Goal: Task Accomplishment & Management: Use online tool/utility

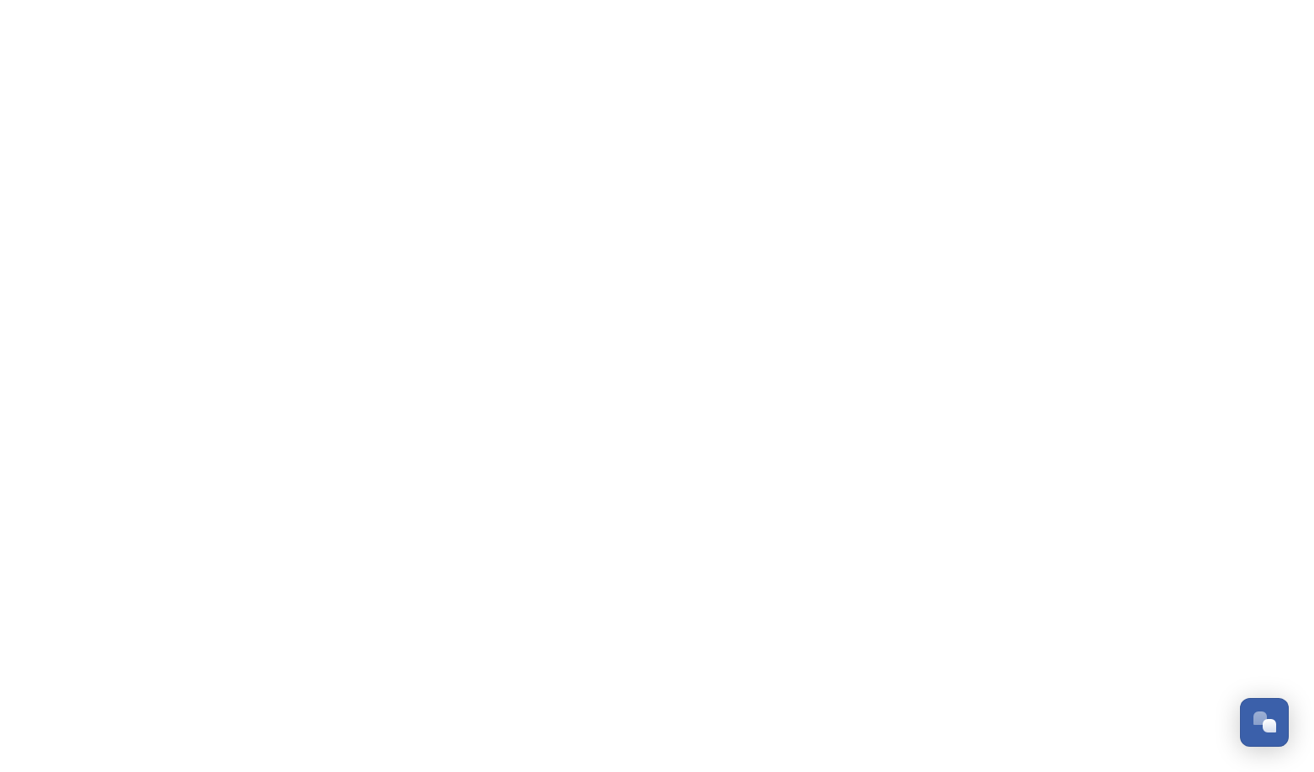
scroll to position [1186, 0]
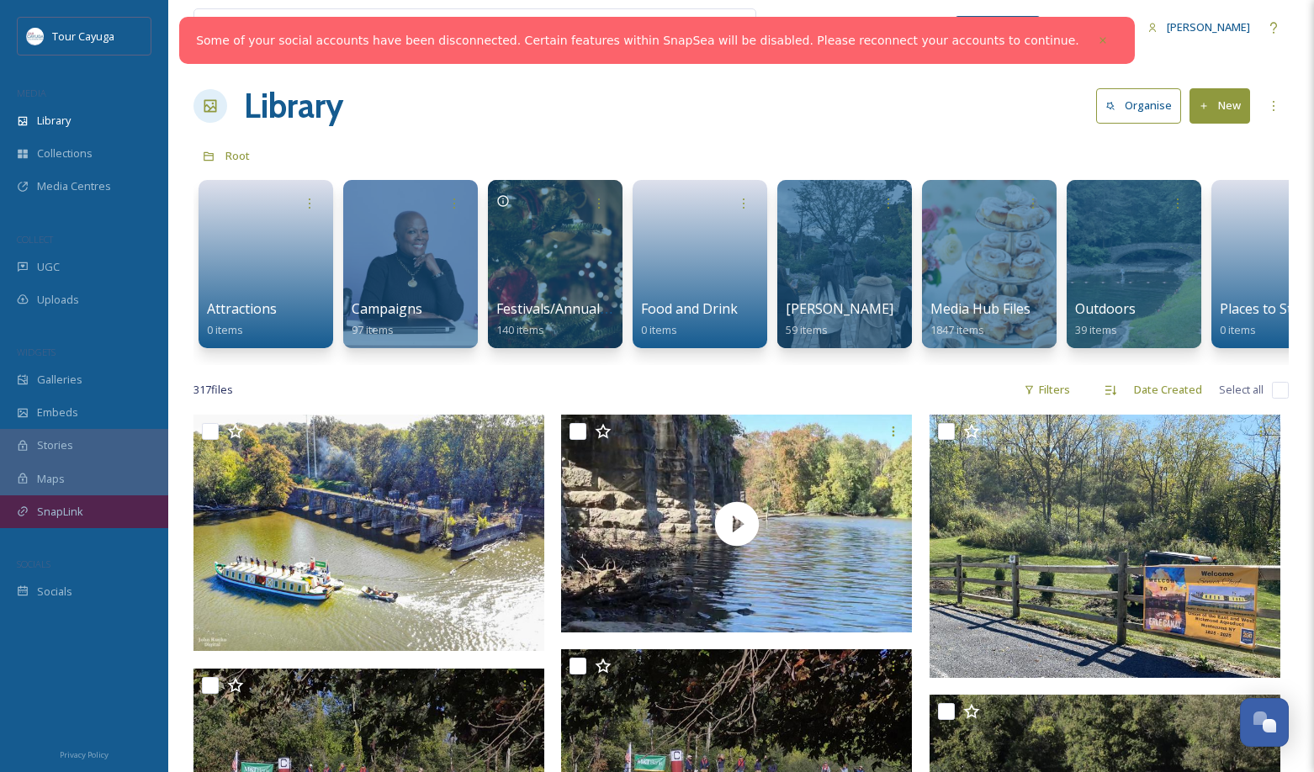
click at [52, 511] on span "SnapLink" at bounding box center [60, 512] width 46 height 16
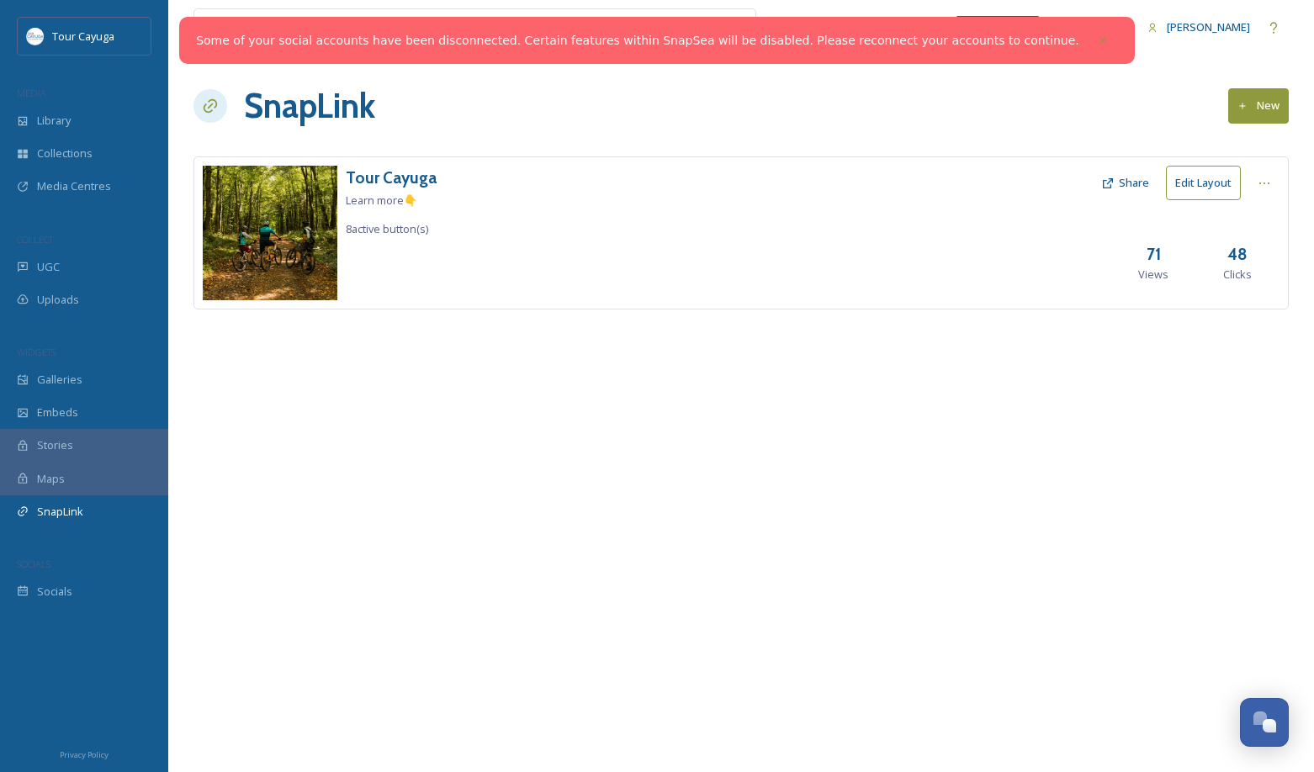
click at [1200, 183] on button "Edit Layout" at bounding box center [1203, 183] width 75 height 34
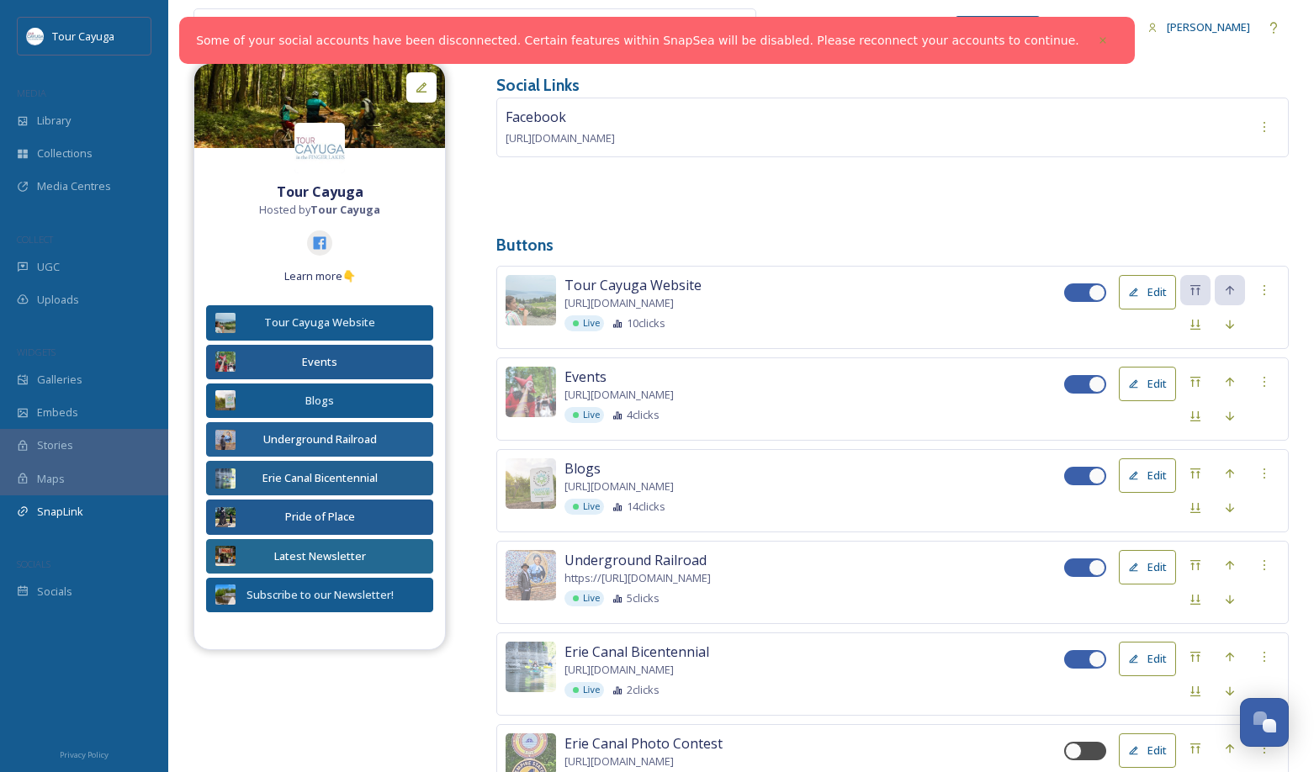
scroll to position [149, 0]
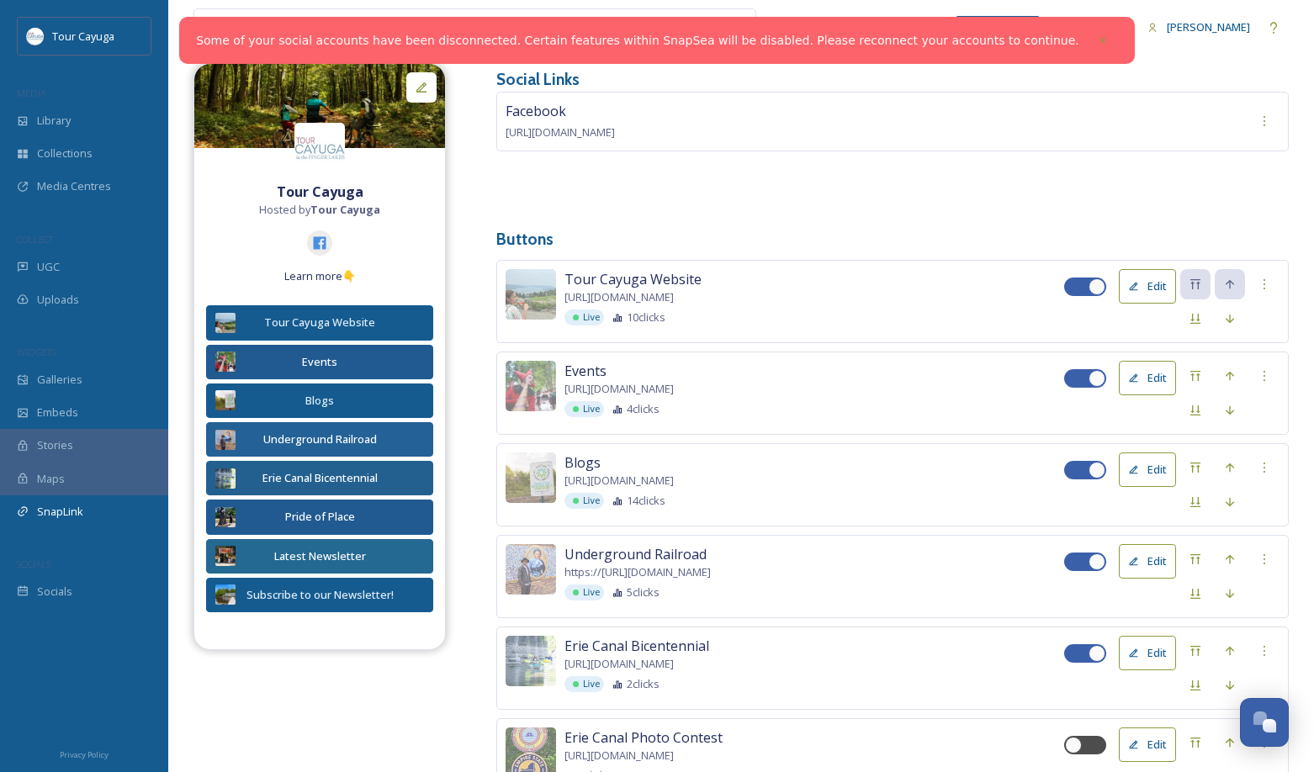
click at [1150, 466] on button "Edit" at bounding box center [1147, 470] width 57 height 34
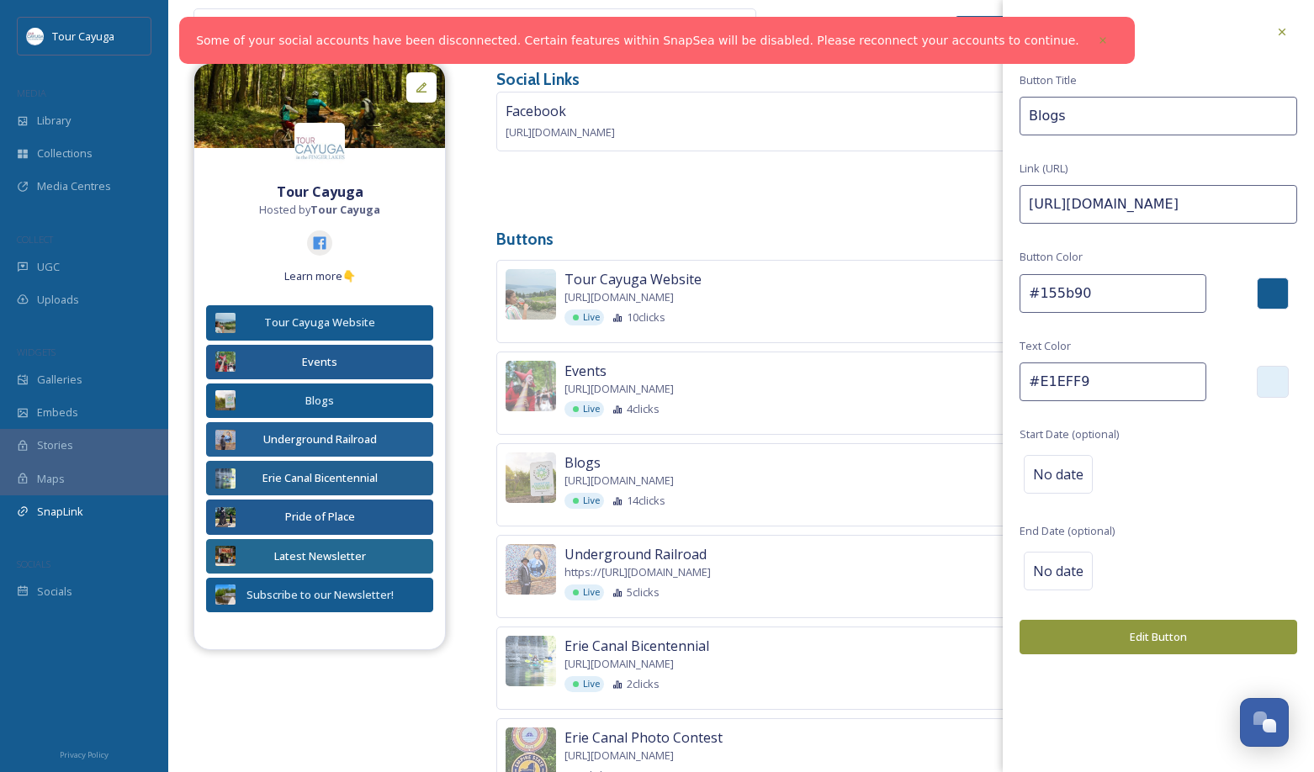
click at [1086, 204] on input "[URL][DOMAIN_NAME]" at bounding box center [1158, 204] width 278 height 39
drag, startPoint x: 1027, startPoint y: 204, endPoint x: 1306, endPoint y: 207, distance: 279.3
click at [1306, 207] on div "Update Button Button Title Blogs Link (URL) [URL][DOMAIN_NAME] Button Color #15…" at bounding box center [1158, 335] width 311 height 671
paste input
type input "[URL][DOMAIN_NAME]"
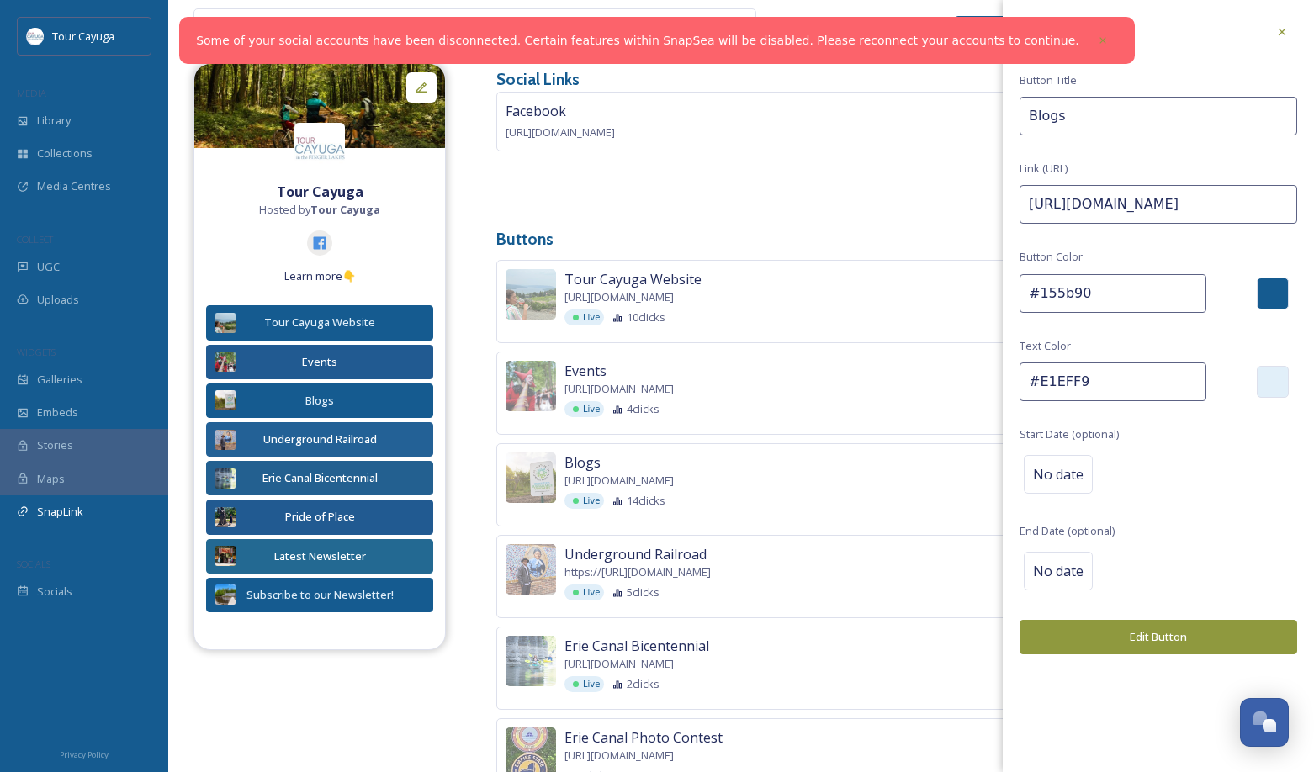
click at [1167, 624] on button "Edit Button" at bounding box center [1158, 637] width 278 height 34
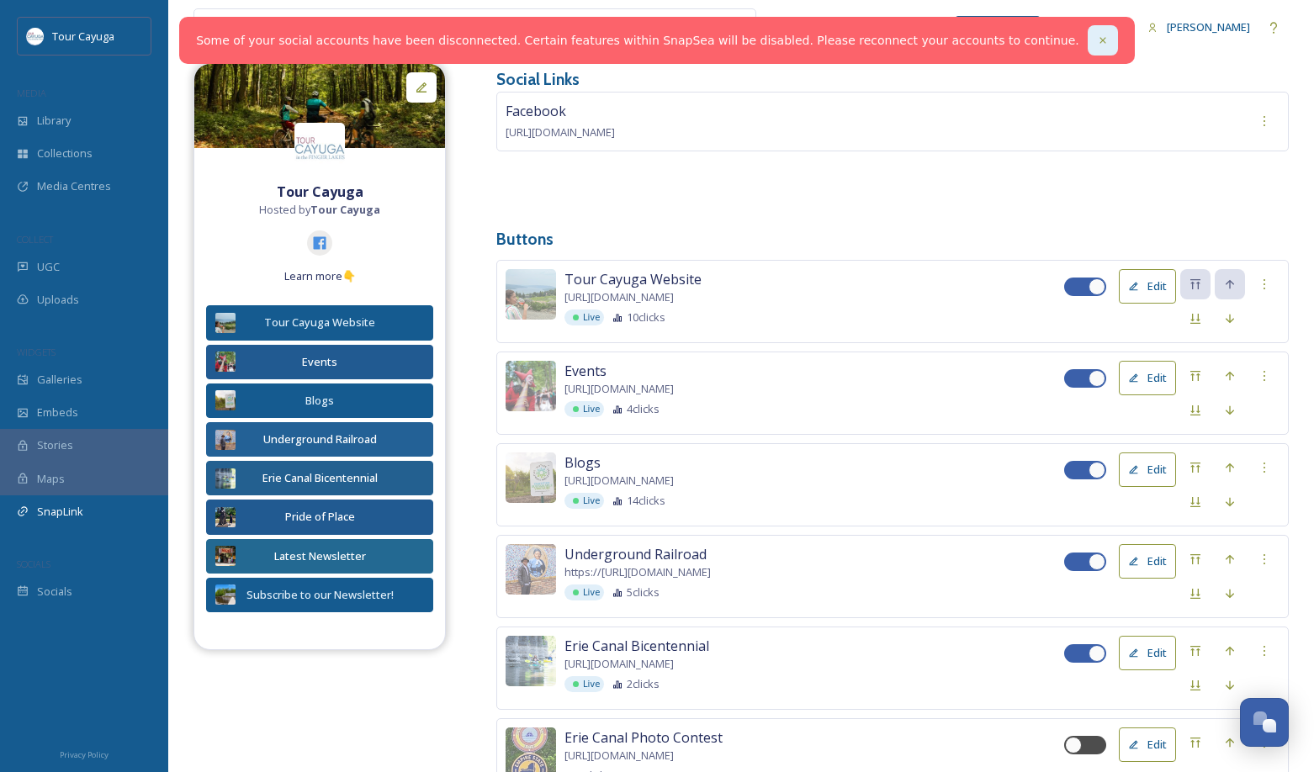
click at [1097, 40] on icon at bounding box center [1103, 40] width 12 height 12
